Goal: Information Seeking & Learning: Learn about a topic

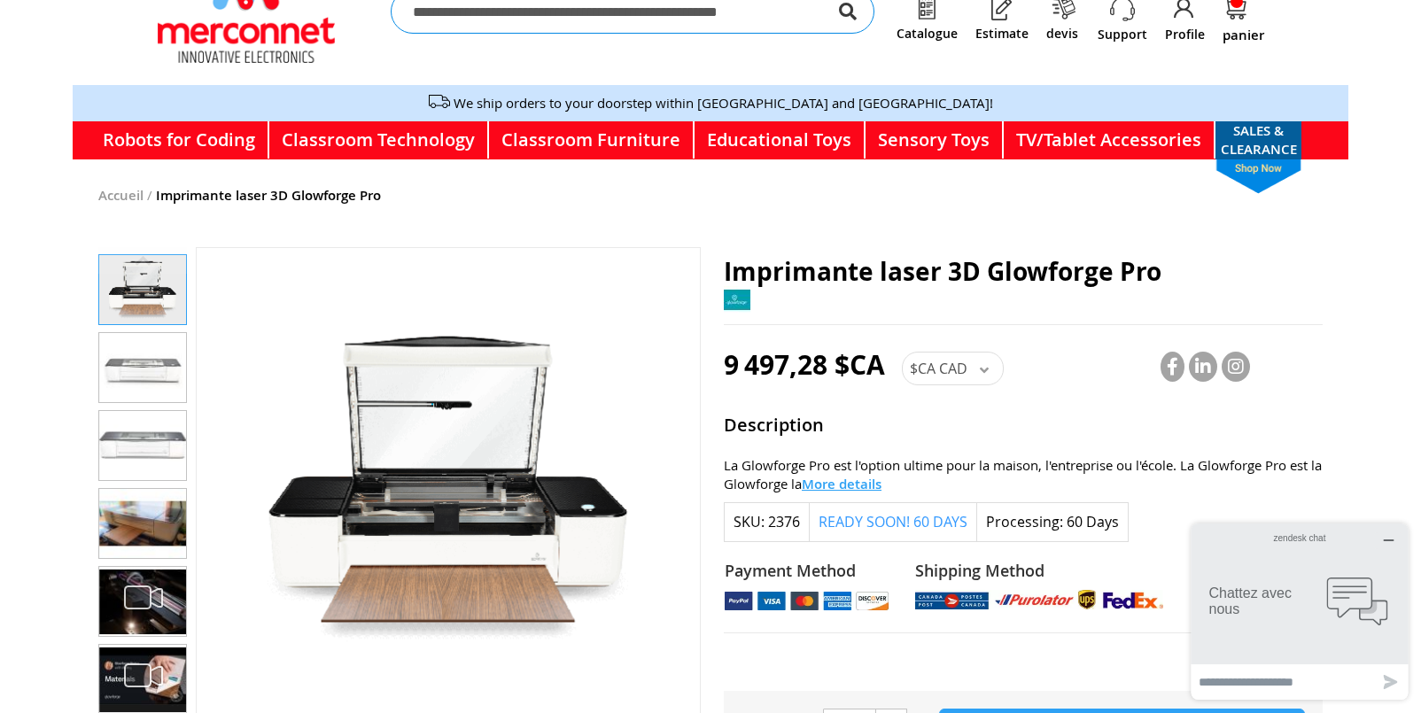
scroll to position [143, 0]
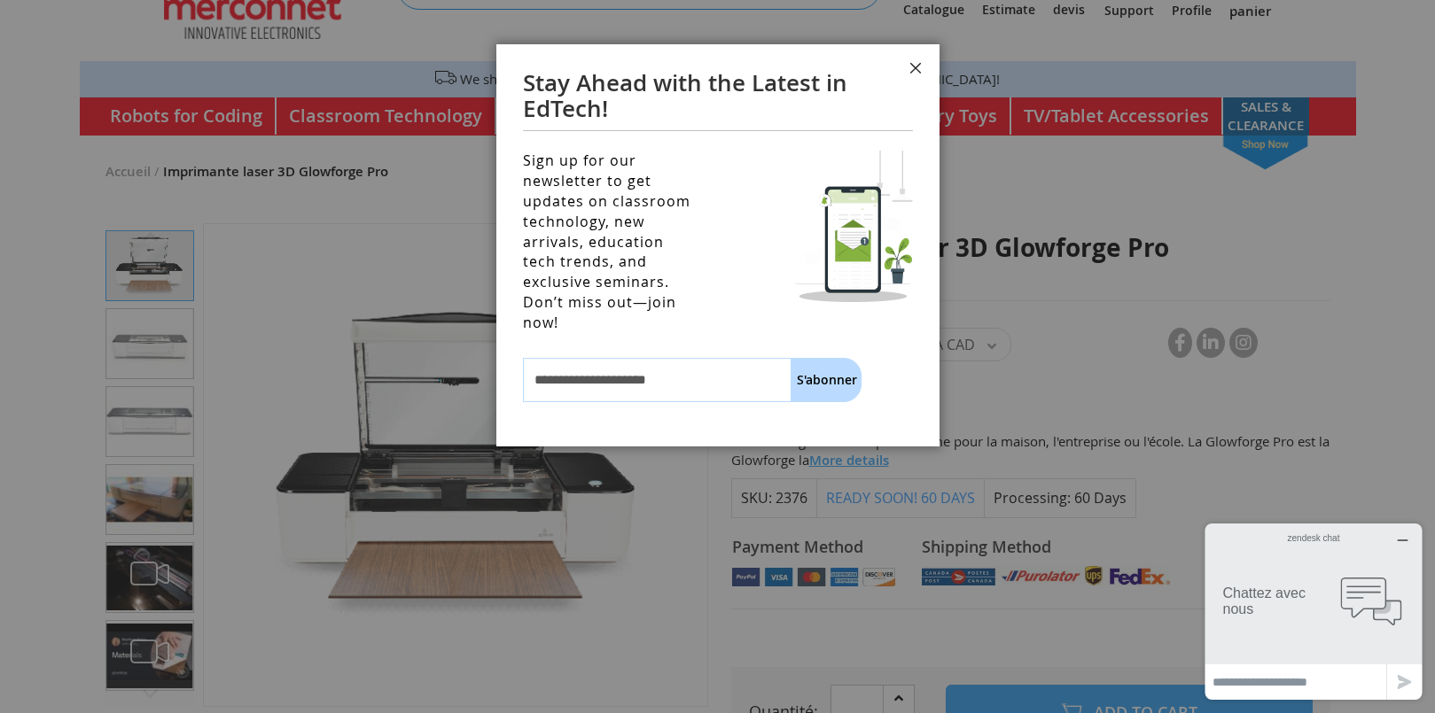
click at [916, 65] on button "Fermer" at bounding box center [915, 70] width 48 height 53
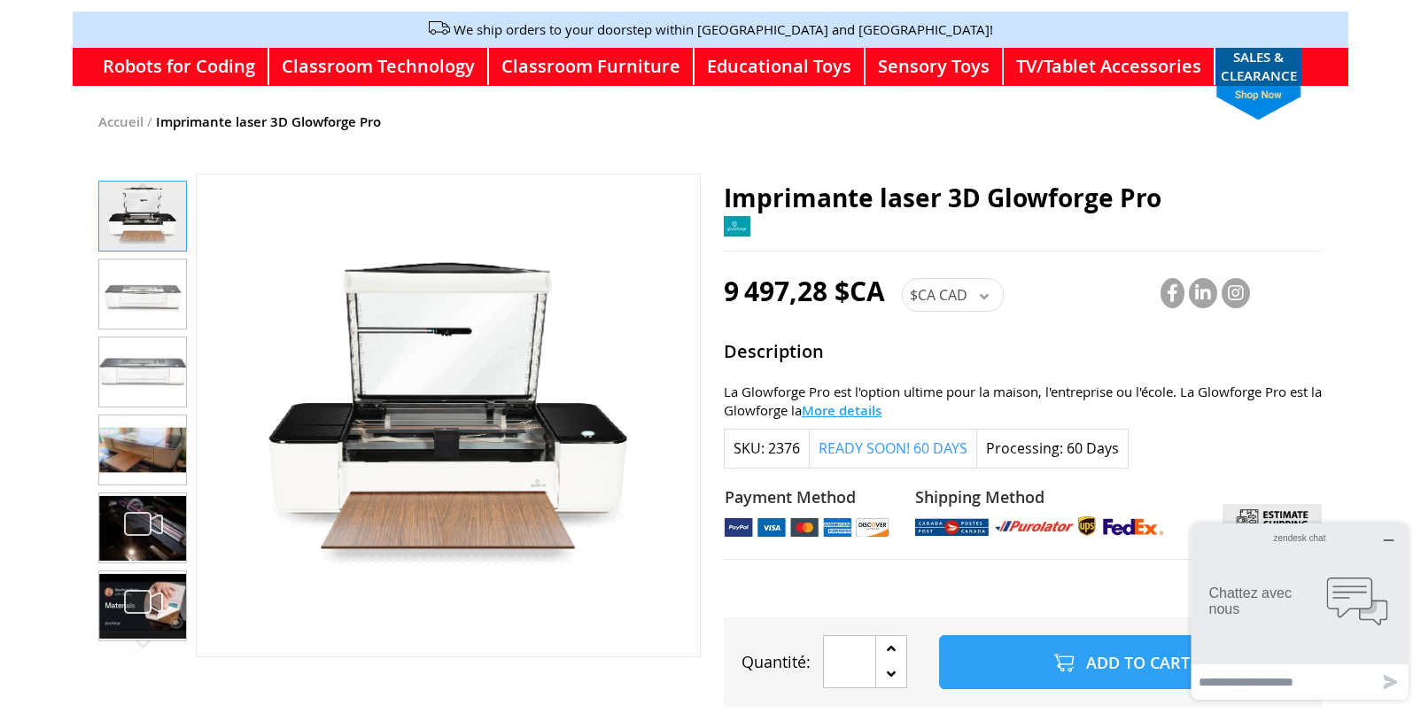
scroll to position [234, 0]
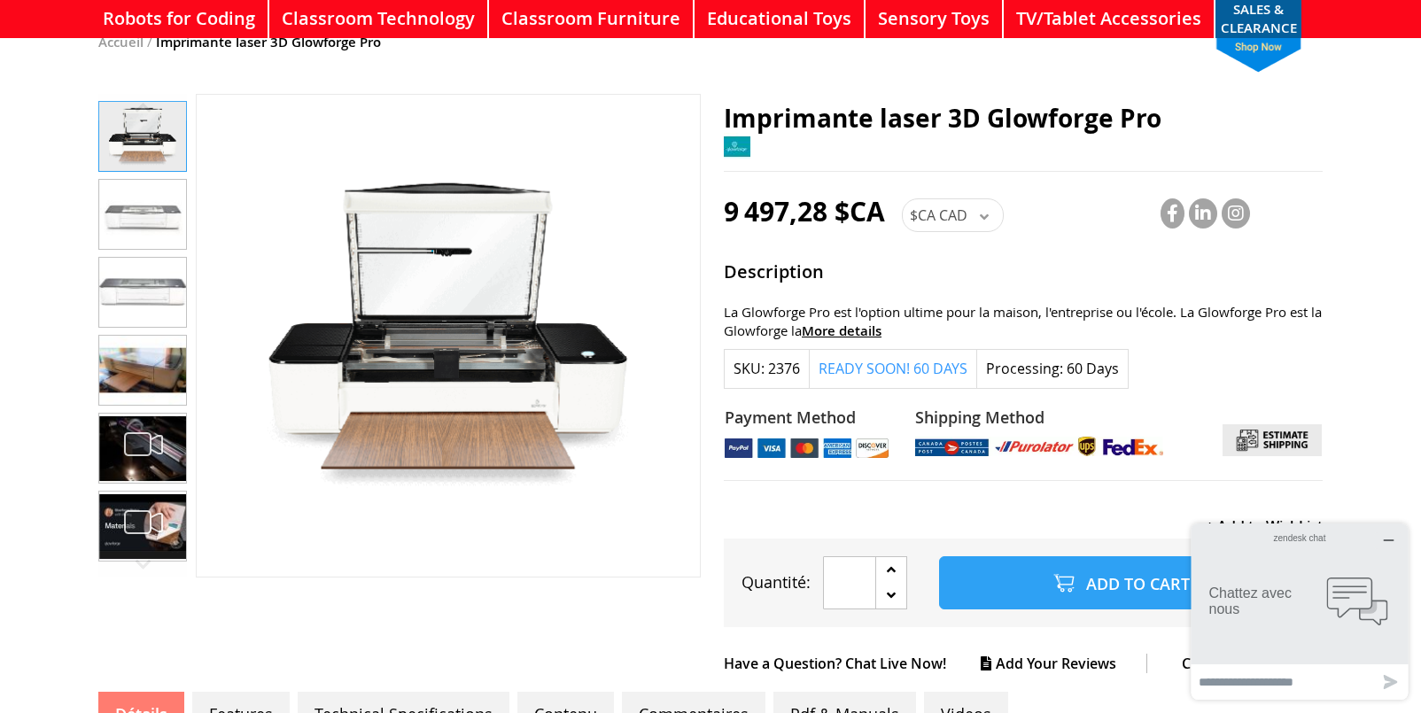
click at [872, 322] on span "More details" at bounding box center [842, 331] width 80 height 19
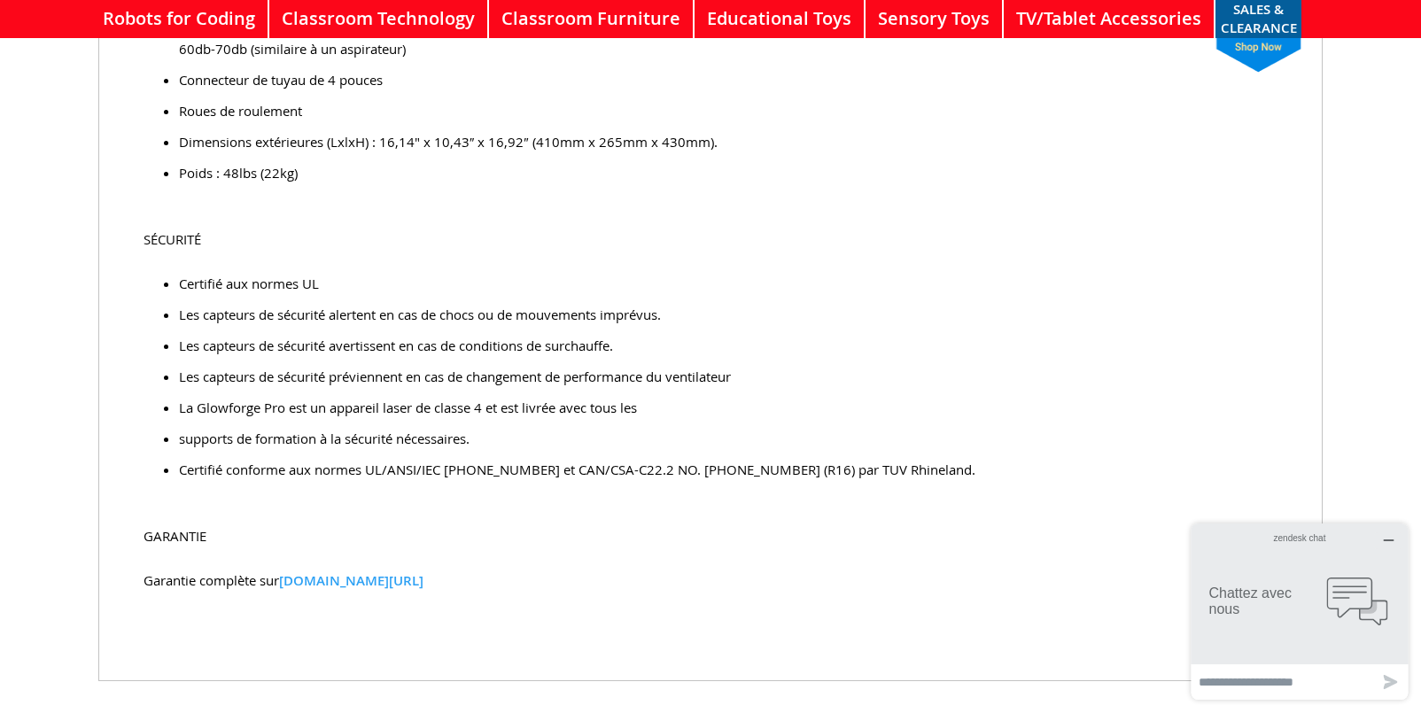
scroll to position [3533, 0]
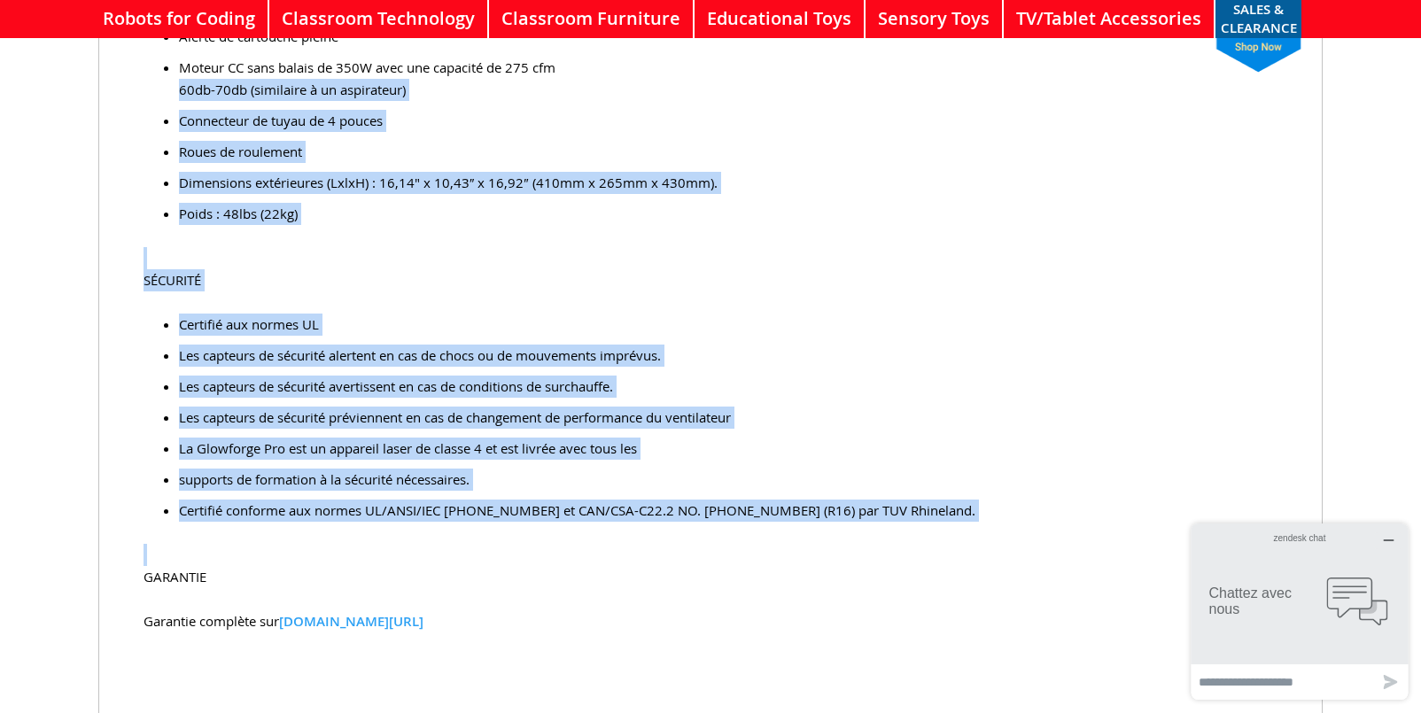
drag, startPoint x: 962, startPoint y: 439, endPoint x: 132, endPoint y: 60, distance: 912.8
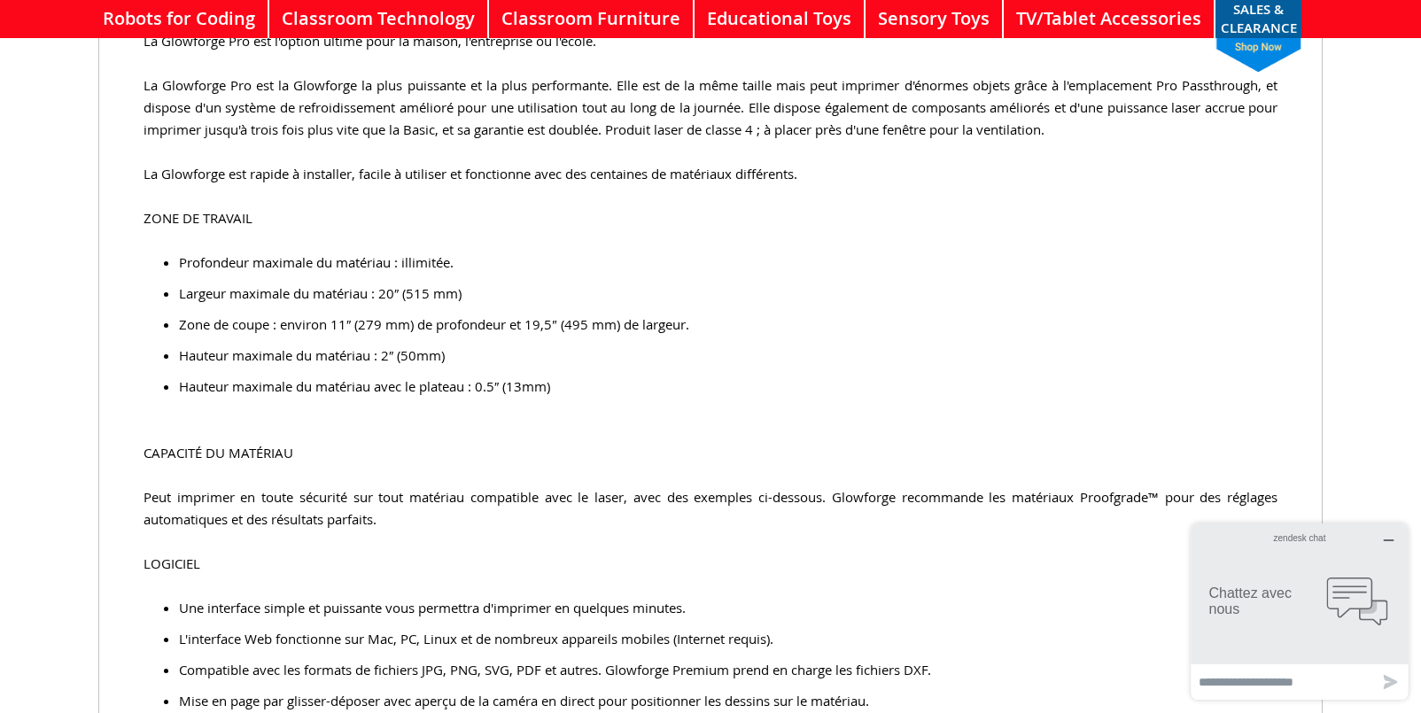
scroll to position [847, 0]
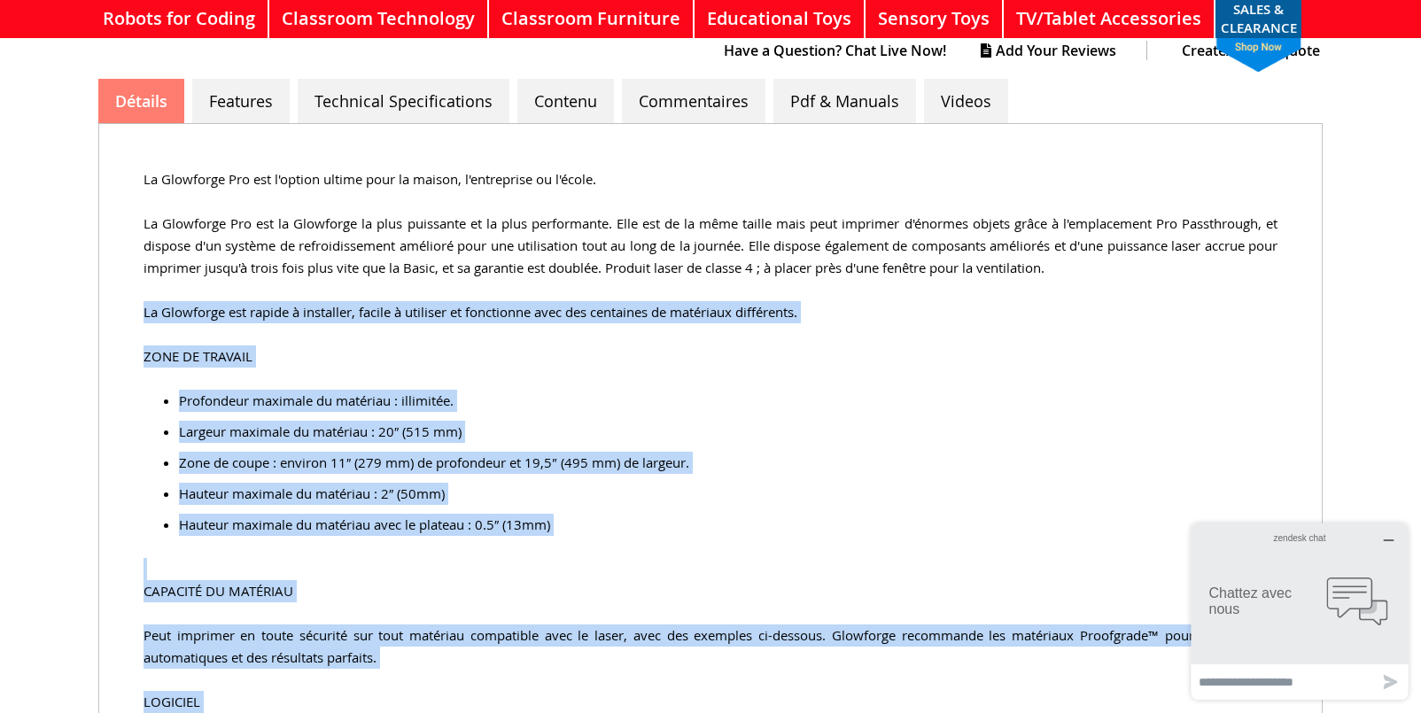
click at [146, 301] on p "La Glowforge est rapide à installer, facile à utiliser et fonctionne avec des c…" at bounding box center [711, 312] width 1134 height 22
click at [362, 82] on link "Technical Specifications" at bounding box center [405, 101] width 214 height 44
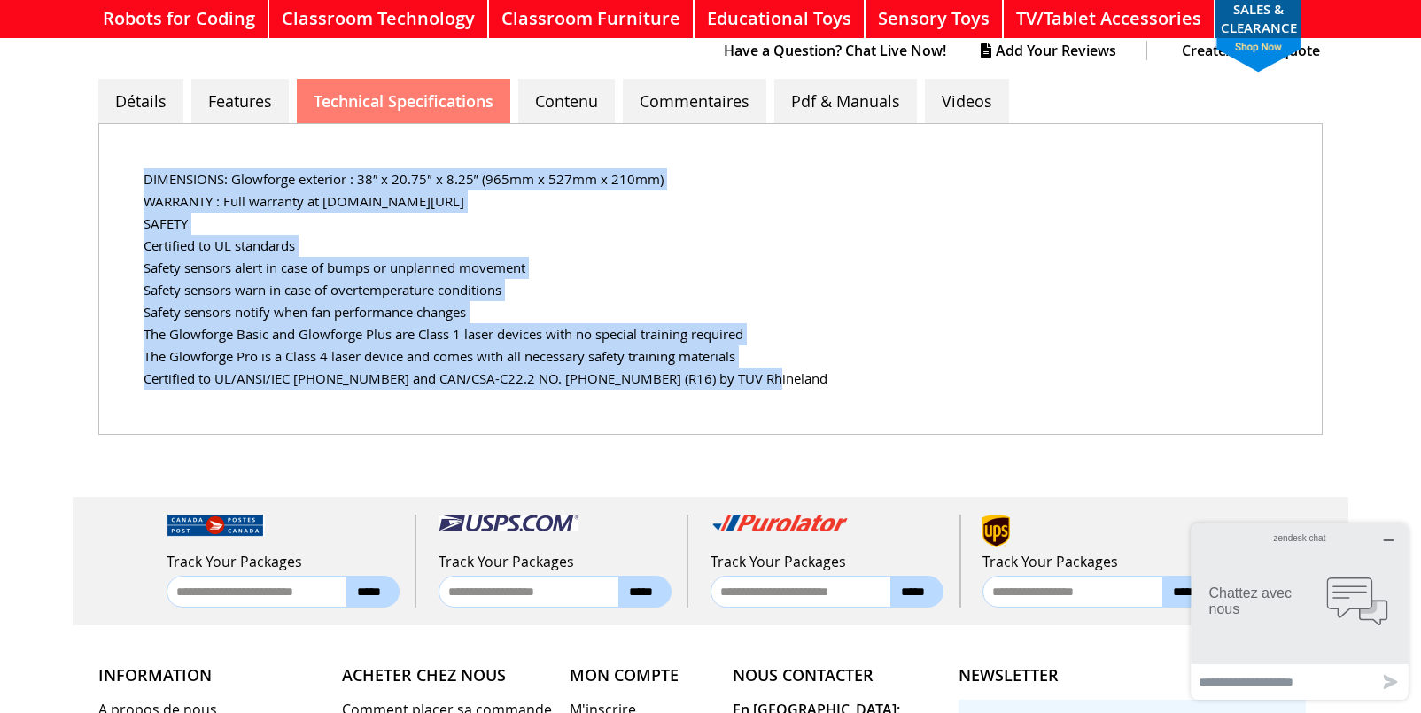
drag, startPoint x: 142, startPoint y: 155, endPoint x: 760, endPoint y: 386, distance: 660.3
click at [760, 386] on div "DIMENSIONS: Glowforge exterior : 38″ x 20.75″ x 8.25″ (965mm x 527mm x 210mm) W…" at bounding box center [710, 279] width 1225 height 312
copy div "DIMENSIONS: Glowforge exterior : 38″ x 20.75″ x 8.25″ (965mm x 527mm x 210mm) W…"
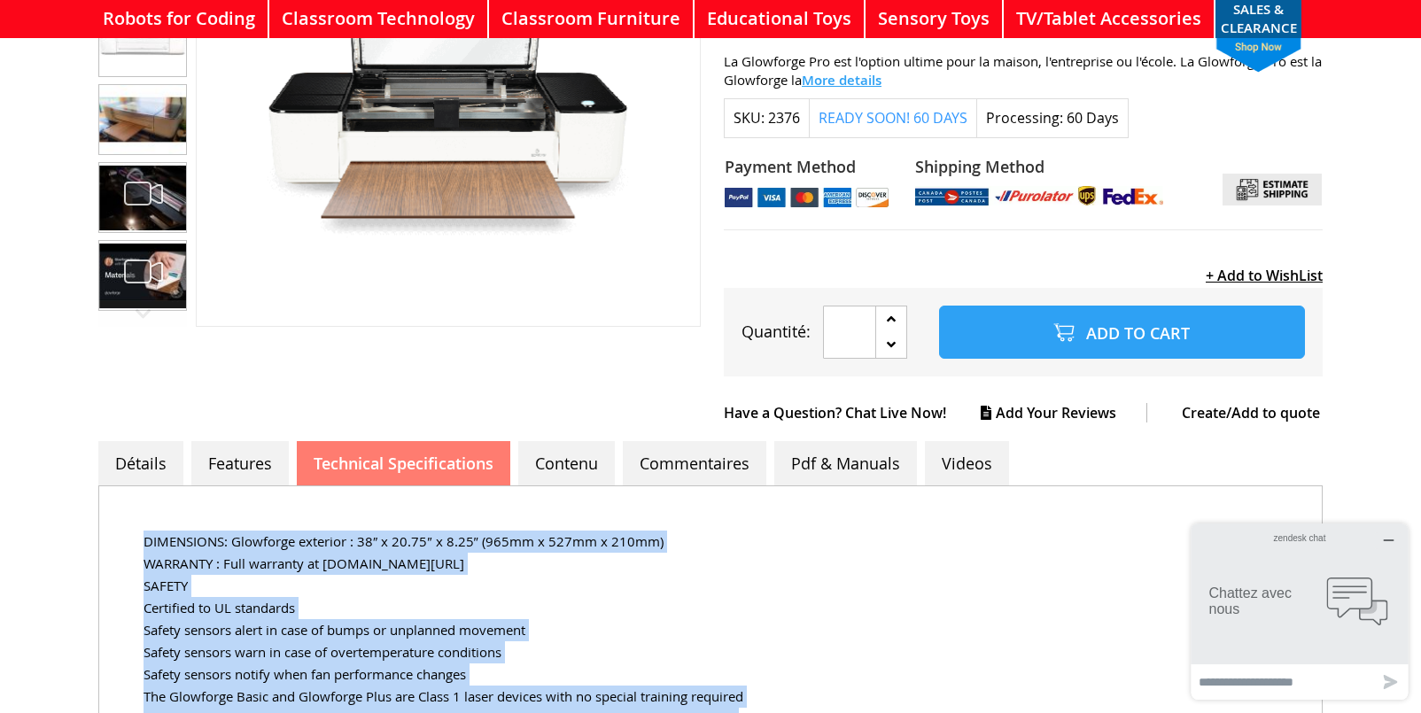
scroll to position [481, 0]
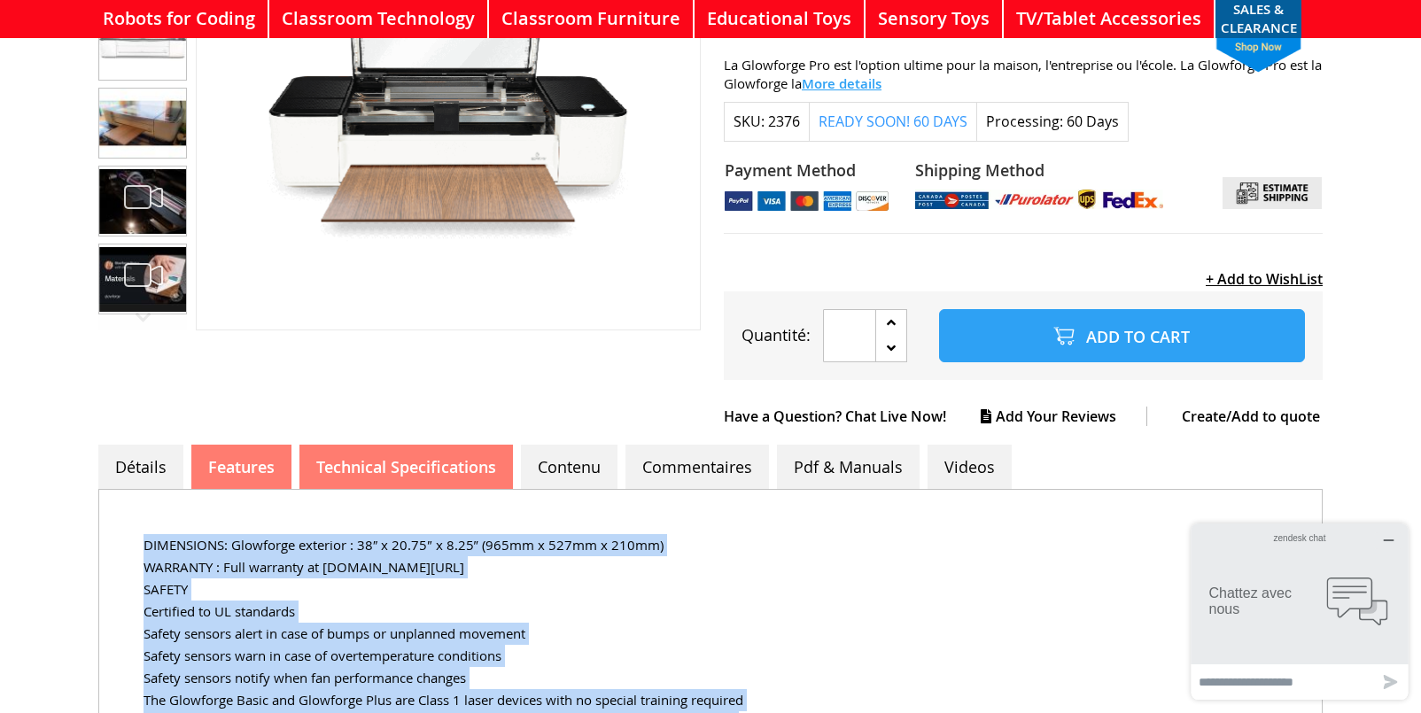
click at [245, 456] on link "Features" at bounding box center [241, 467] width 100 height 44
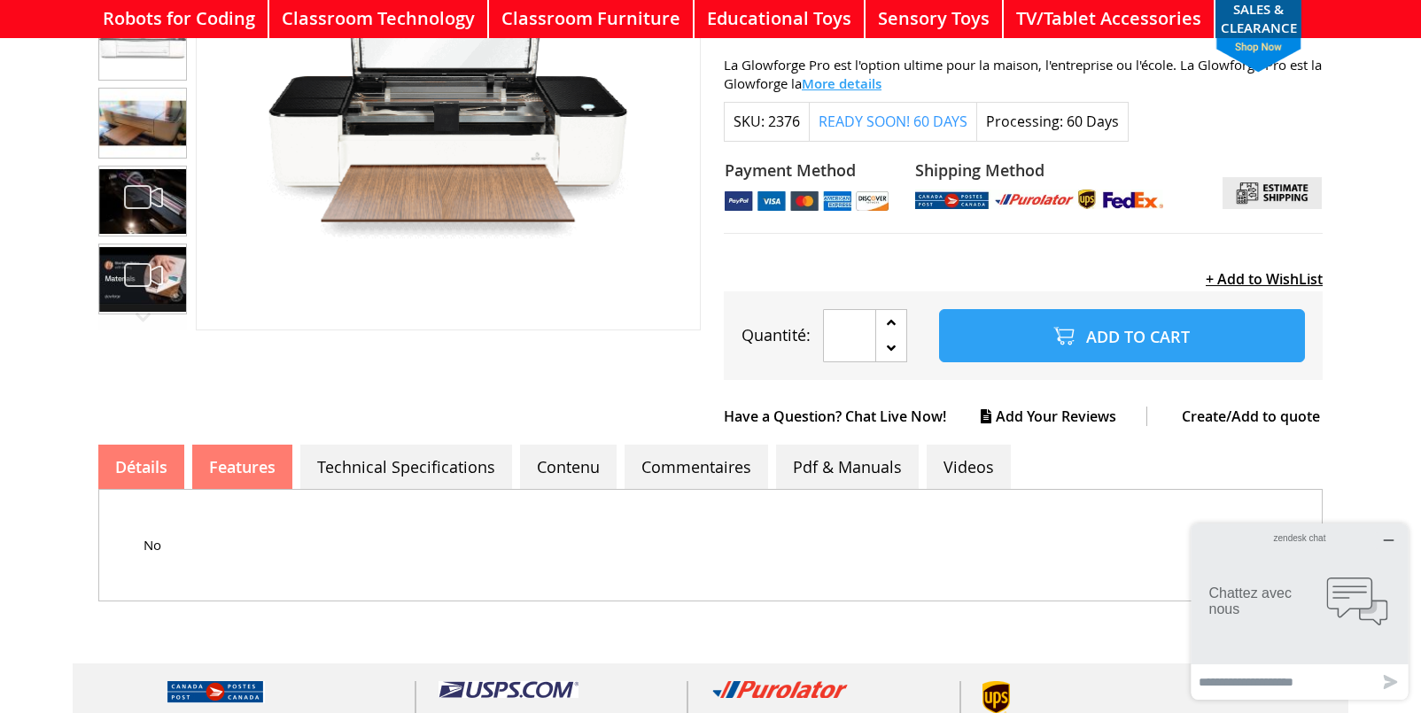
click at [155, 454] on link "Détails" at bounding box center [141, 467] width 86 height 44
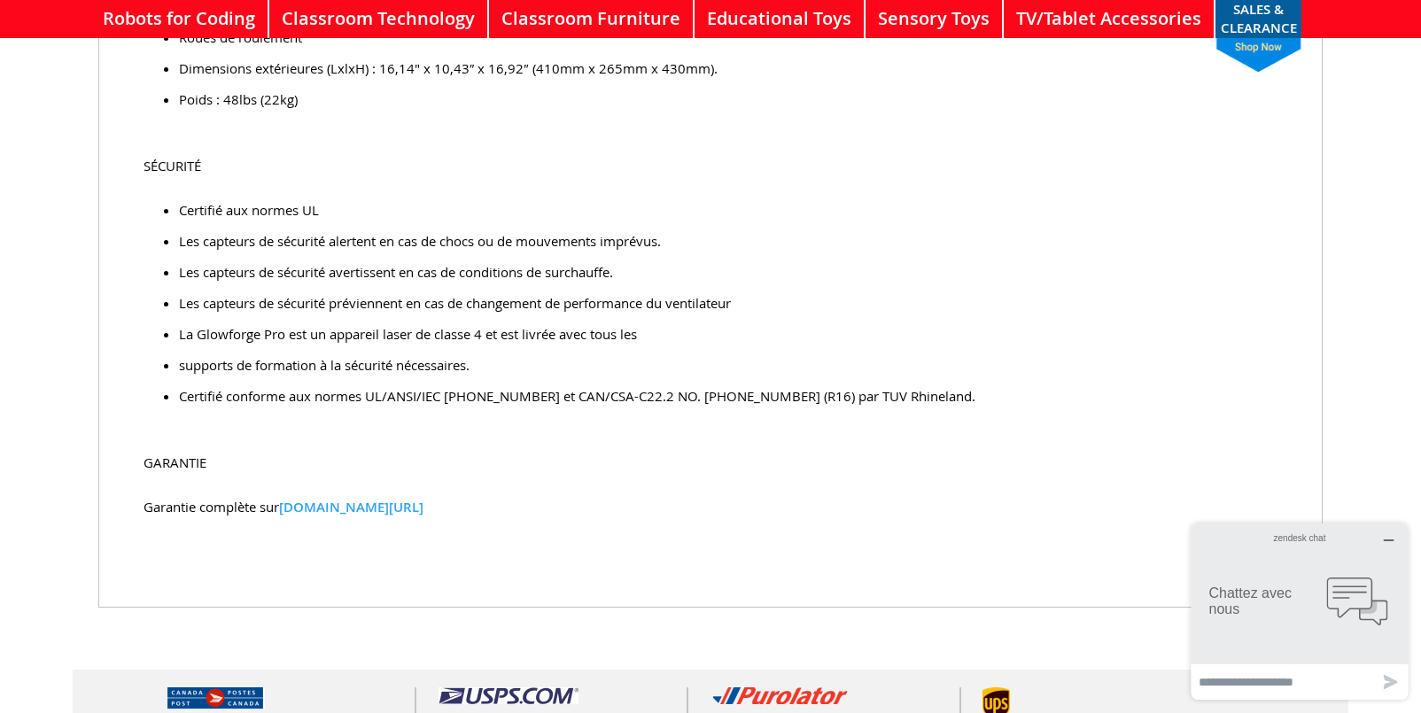
scroll to position [3655, 0]
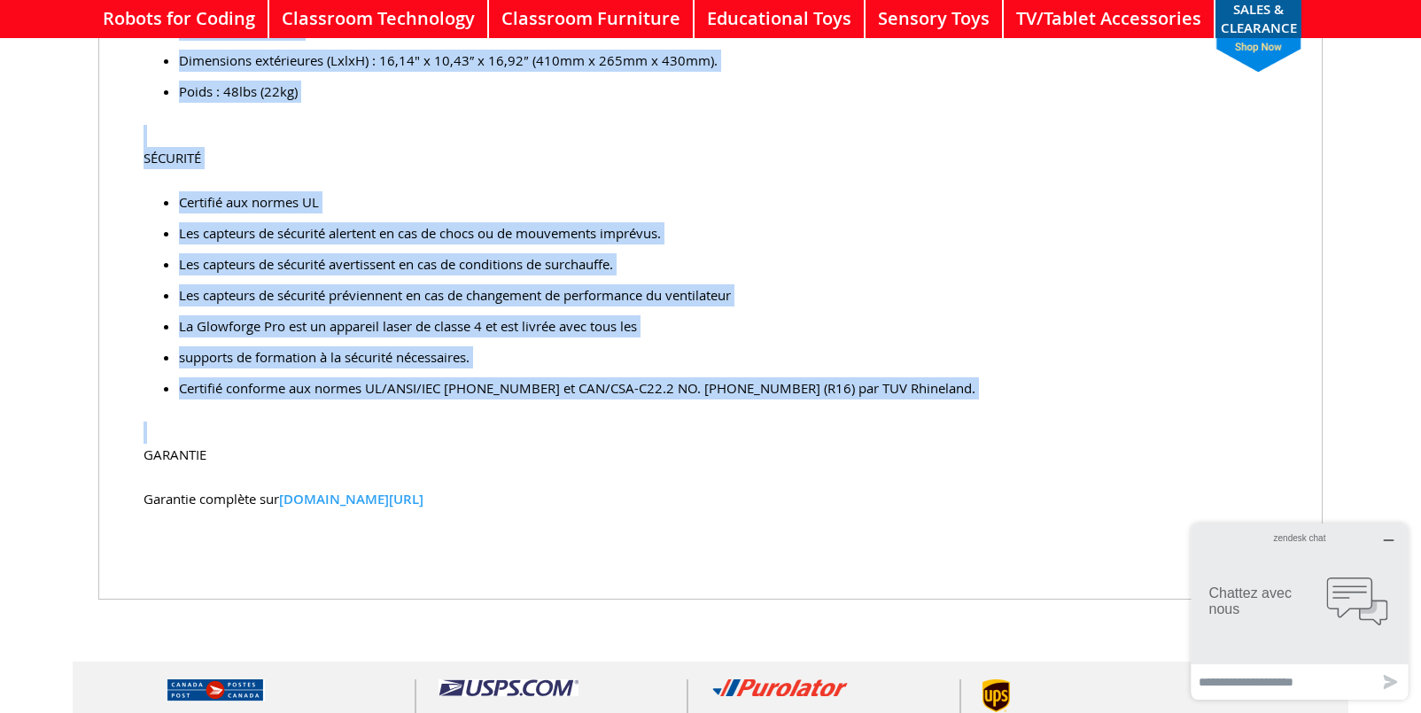
drag, startPoint x: 144, startPoint y: 275, endPoint x: 604, endPoint y: 415, distance: 480.7
copy div "Lo Ipsumdolo Sit ame c'adipis elitse doei te incidi, u'laboreetdo ma a'enima. M…"
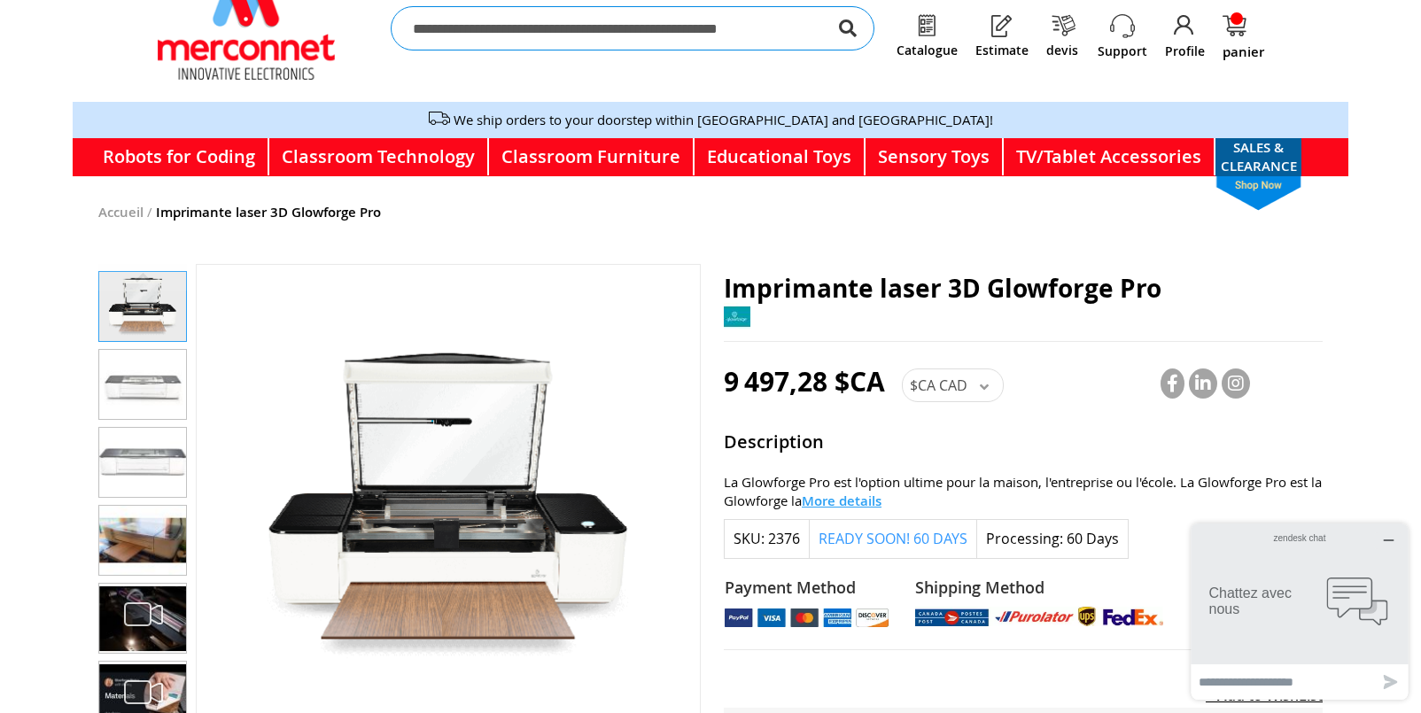
scroll to position [144, 0]
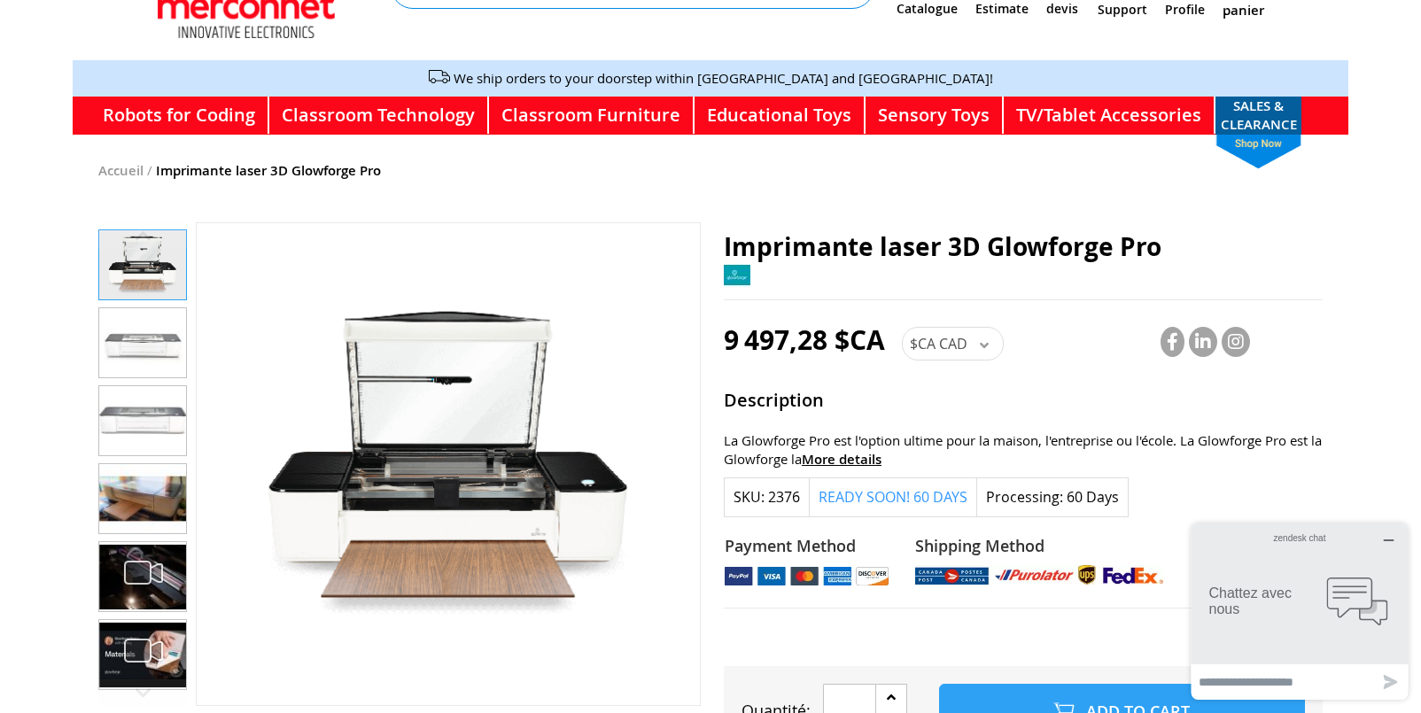
click at [867, 450] on span "More details" at bounding box center [842, 459] width 80 height 19
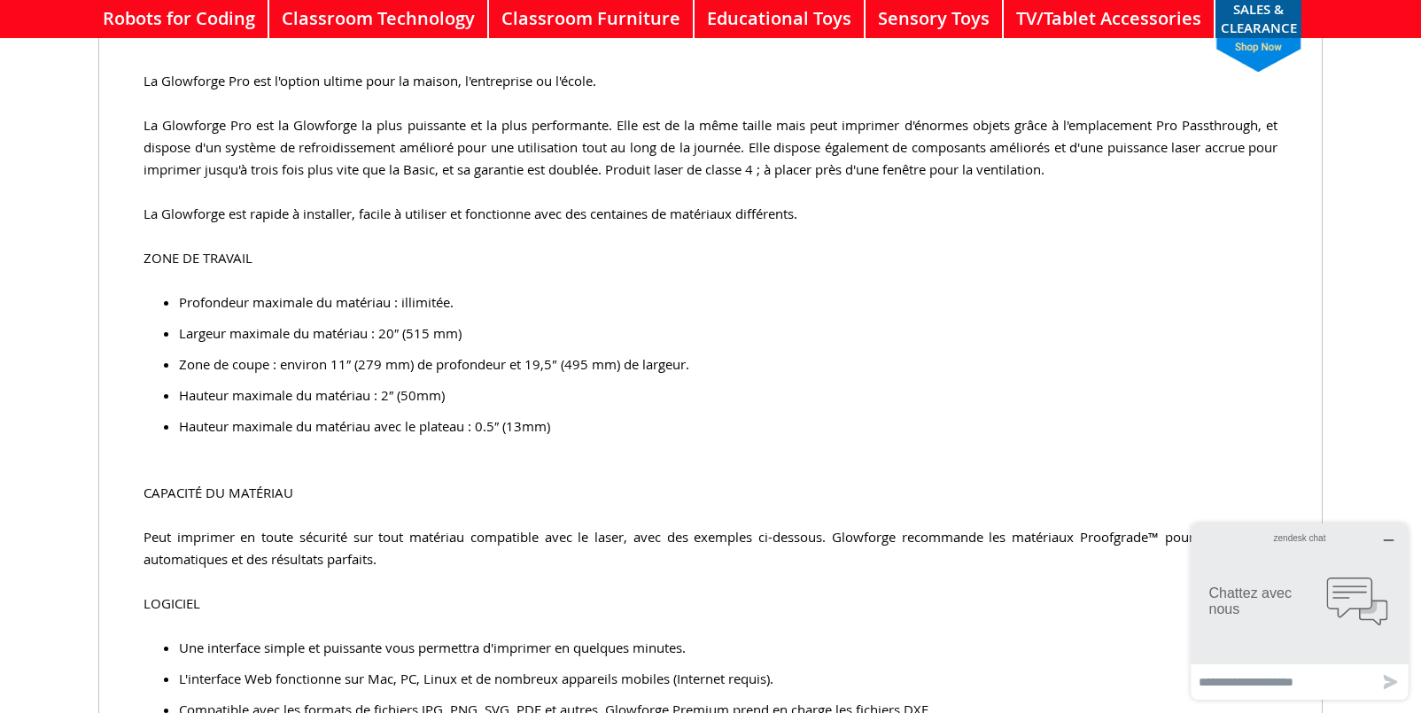
scroll to position [175, 0]
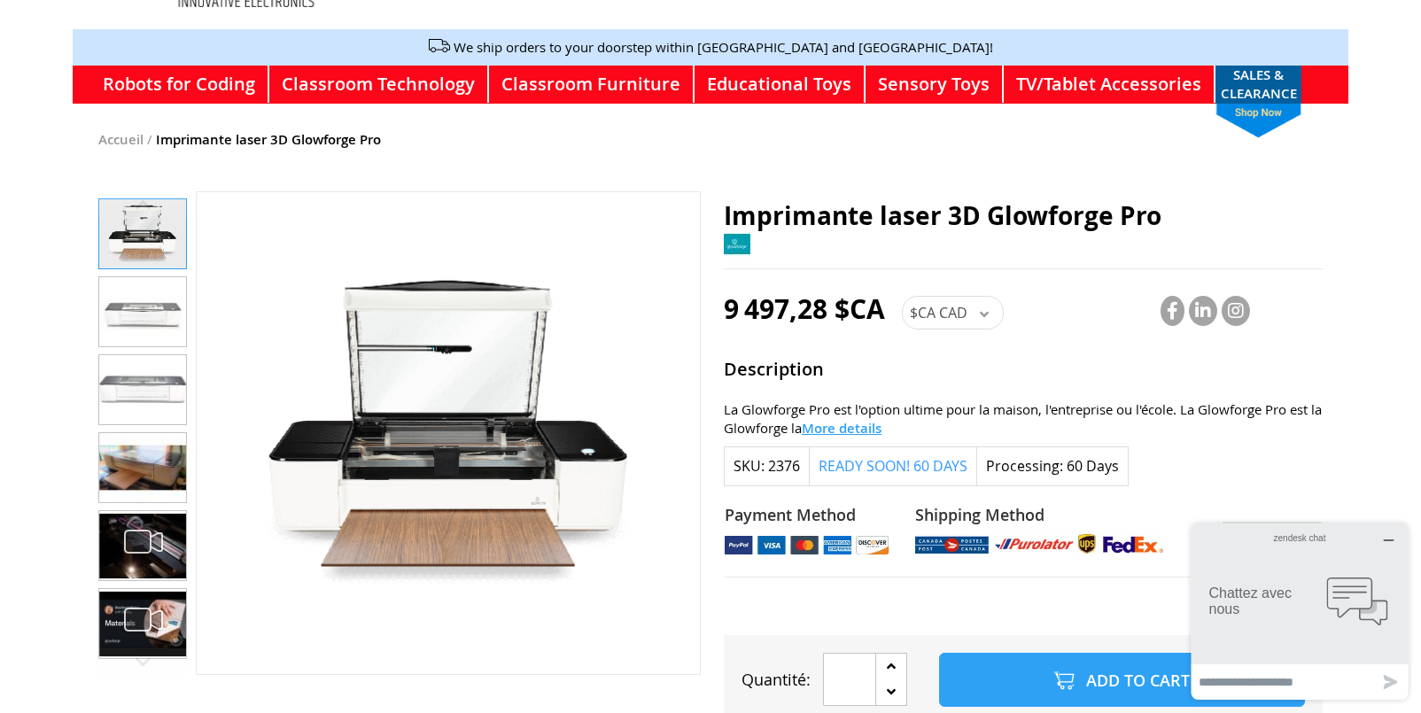
click at [778, 456] on div "2376" at bounding box center [784, 466] width 32 height 20
click at [1077, 456] on div "60 Days" at bounding box center [1093, 466] width 52 height 20
